Goal: Use online tool/utility: Use online tool/utility

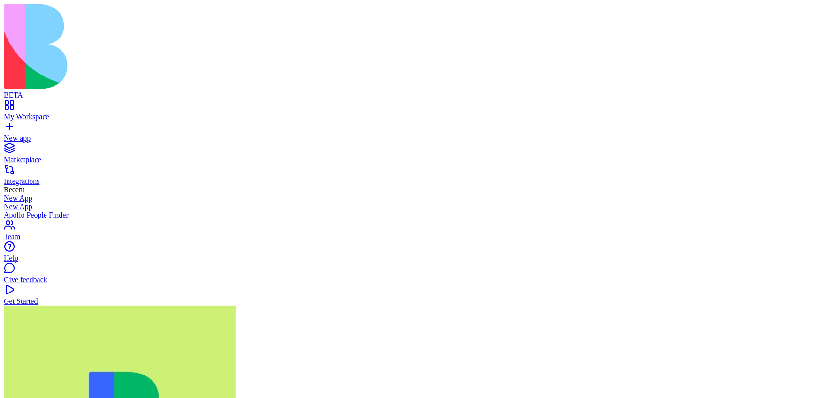
type textarea "**********"
